Goal: Navigation & Orientation: Find specific page/section

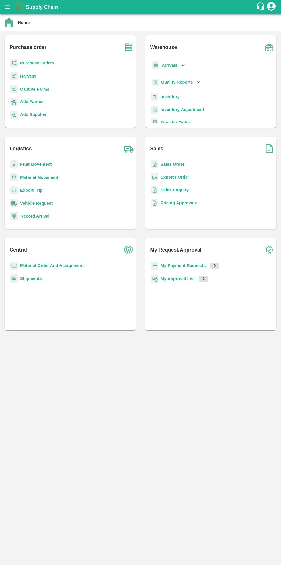
click at [277, 341] on main "Home Purchase order Purchase Orders Harvest Captive Farms Add Farmer Add Suppli…" at bounding box center [140, 289] width 281 height 551
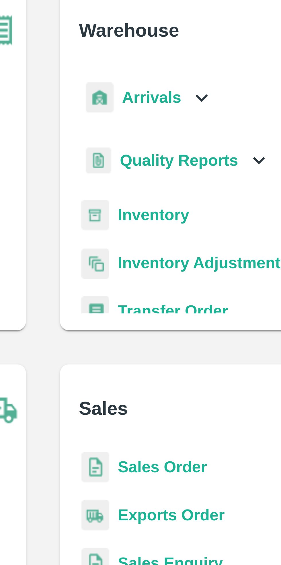
click at [174, 96] on b "Inventory" at bounding box center [169, 96] width 19 height 5
